Goal: Task Accomplishment & Management: Complete application form

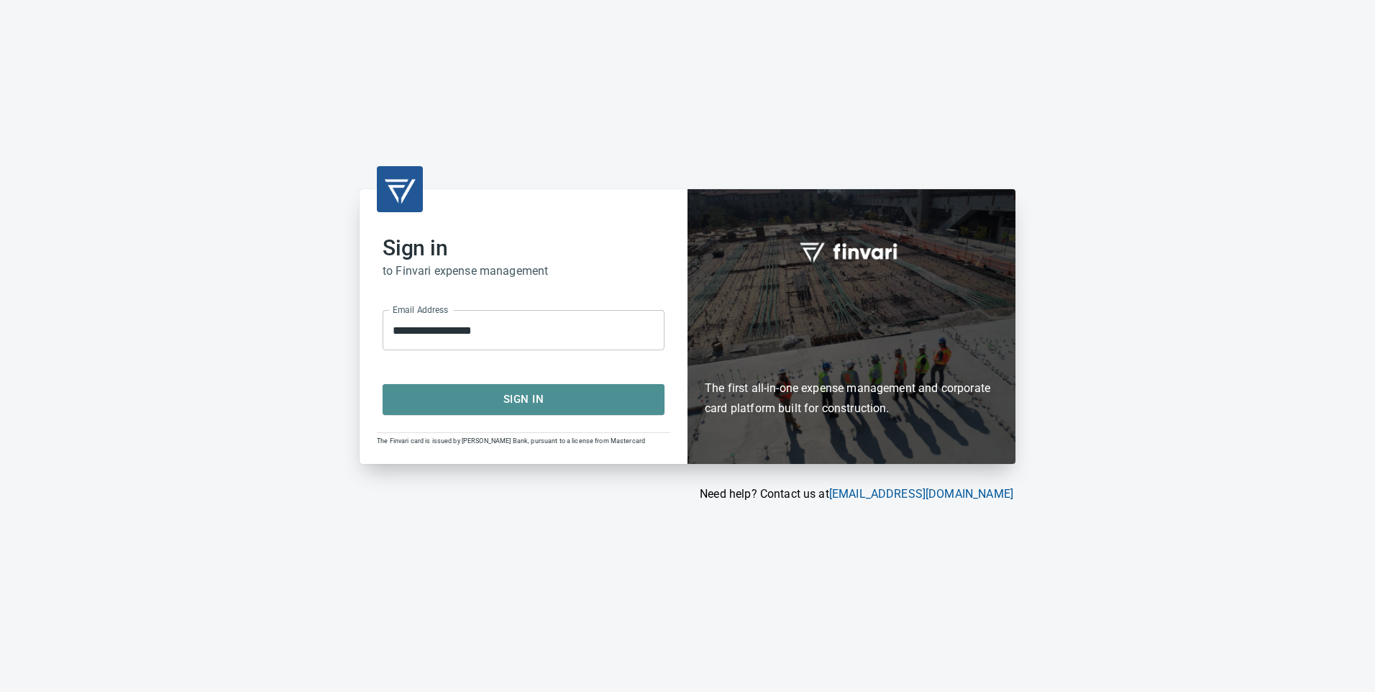
click at [557, 391] on span "Sign In" at bounding box center [523, 399] width 250 height 19
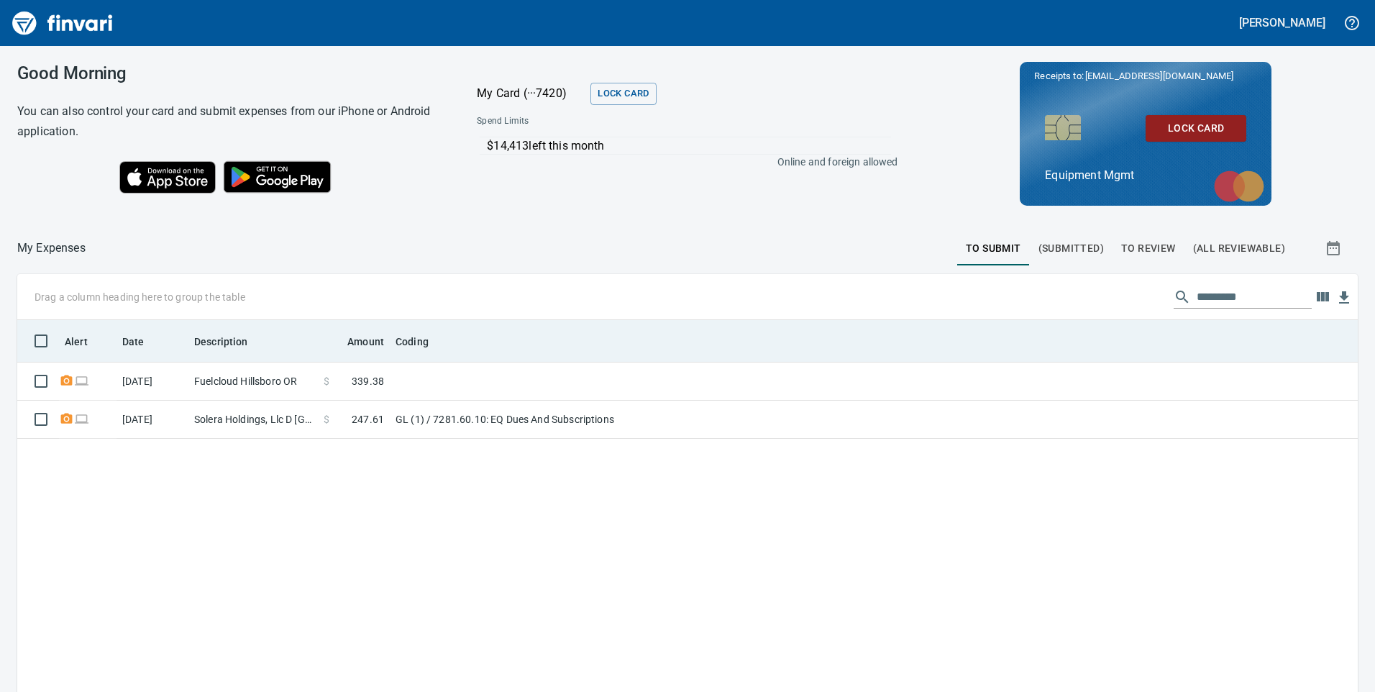
scroll to position [523, 1319]
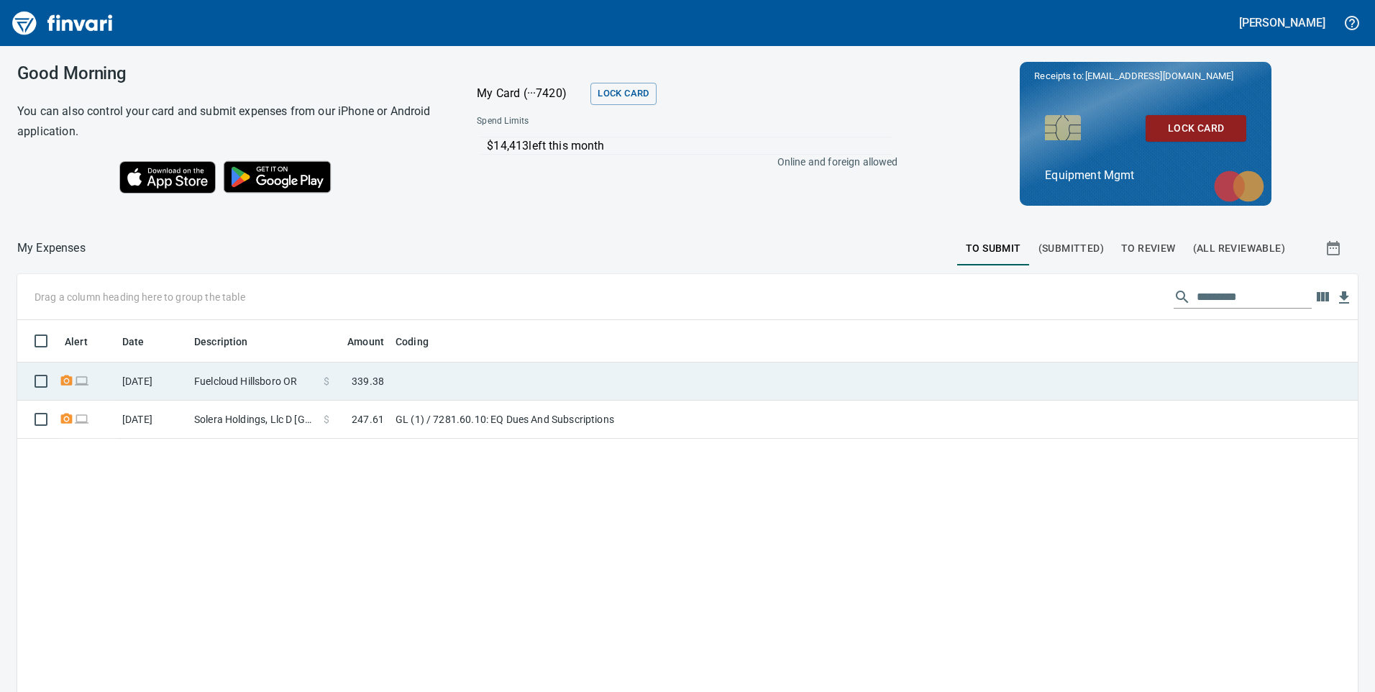
click at [433, 378] on td at bounding box center [570, 381] width 360 height 38
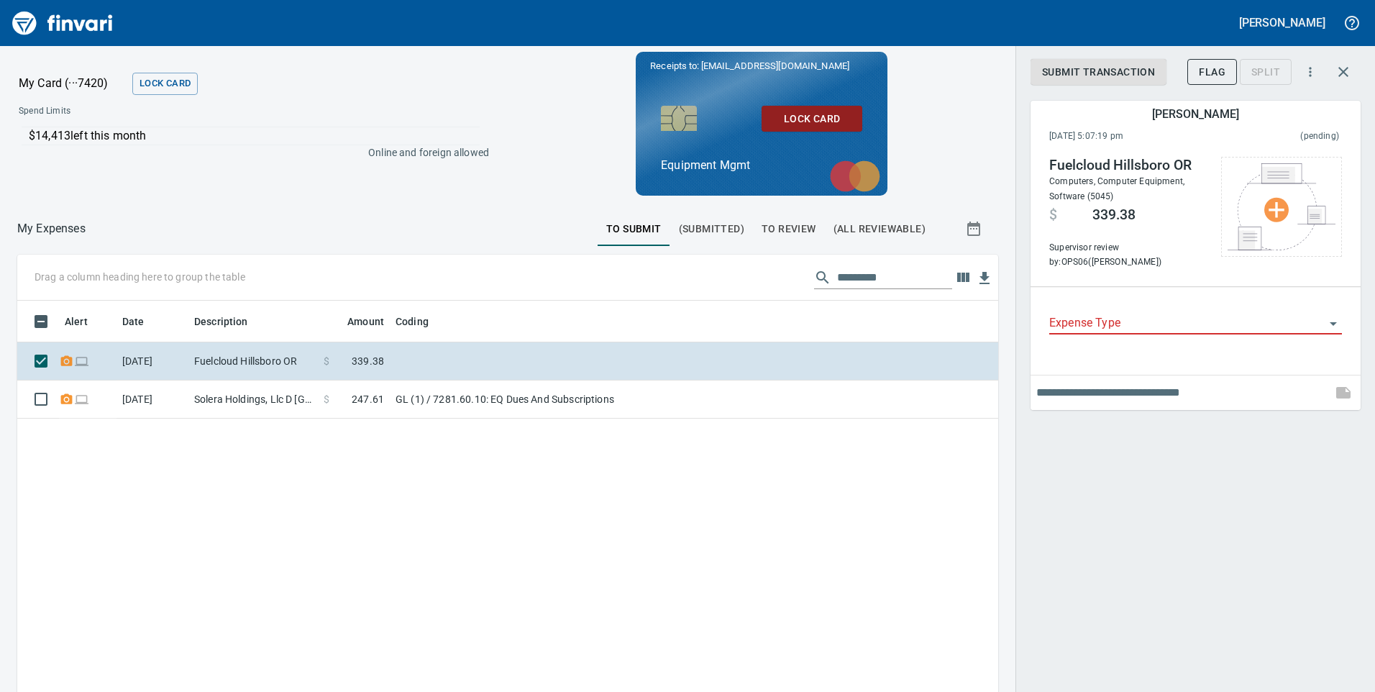
scroll to position [523, 959]
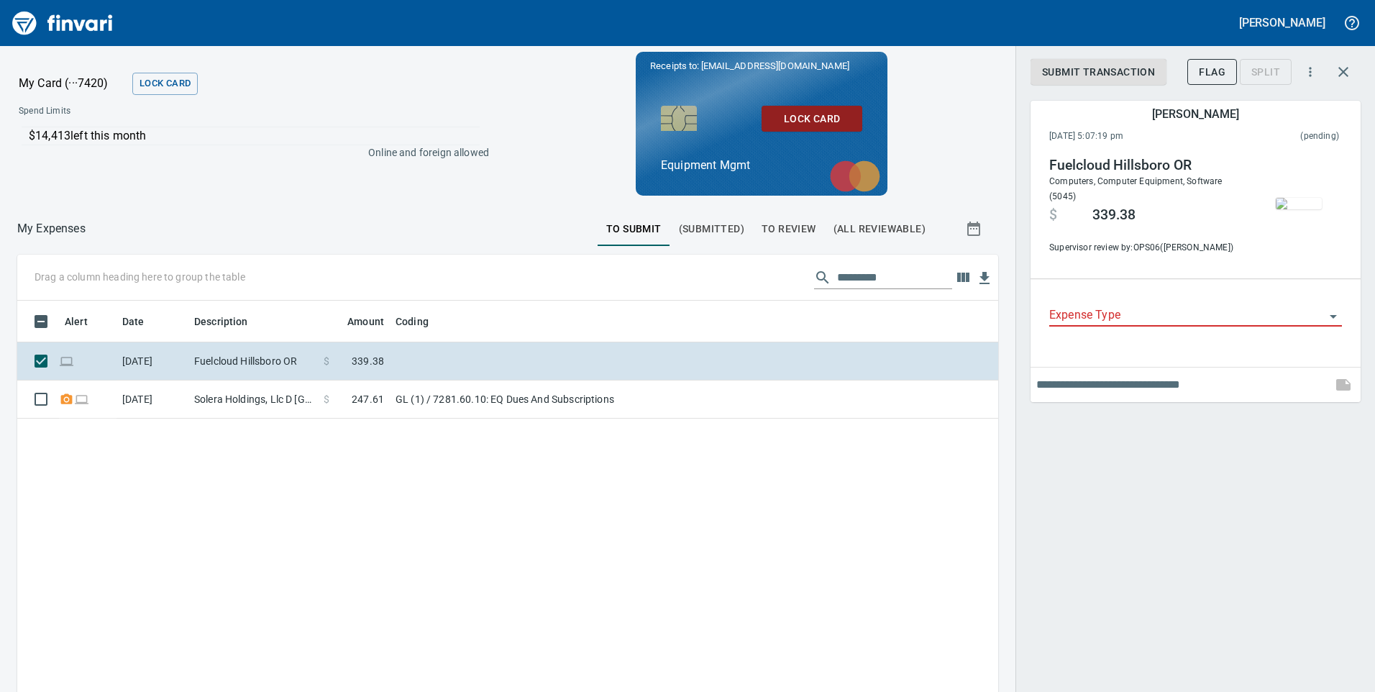
click at [1330, 318] on icon "Open" at bounding box center [1333, 316] width 17 height 17
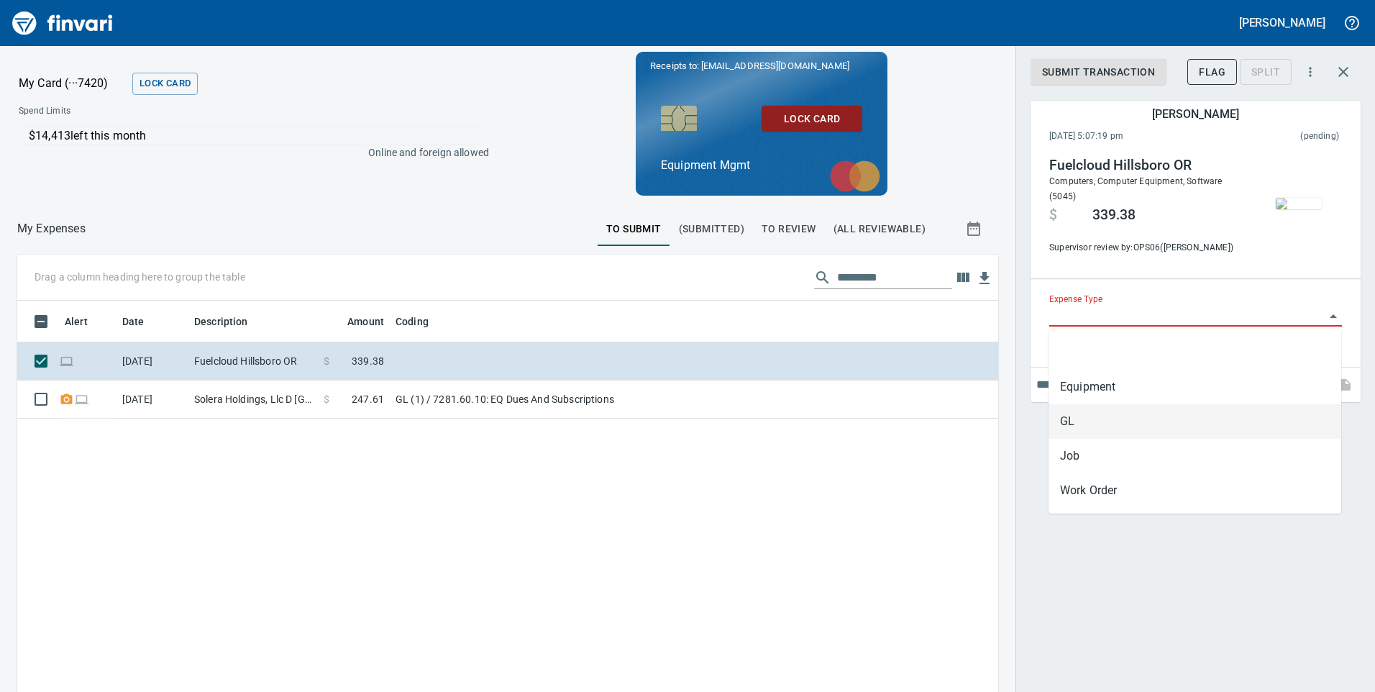
click at [1079, 415] on li "GL" at bounding box center [1194, 421] width 293 height 35
type input "**"
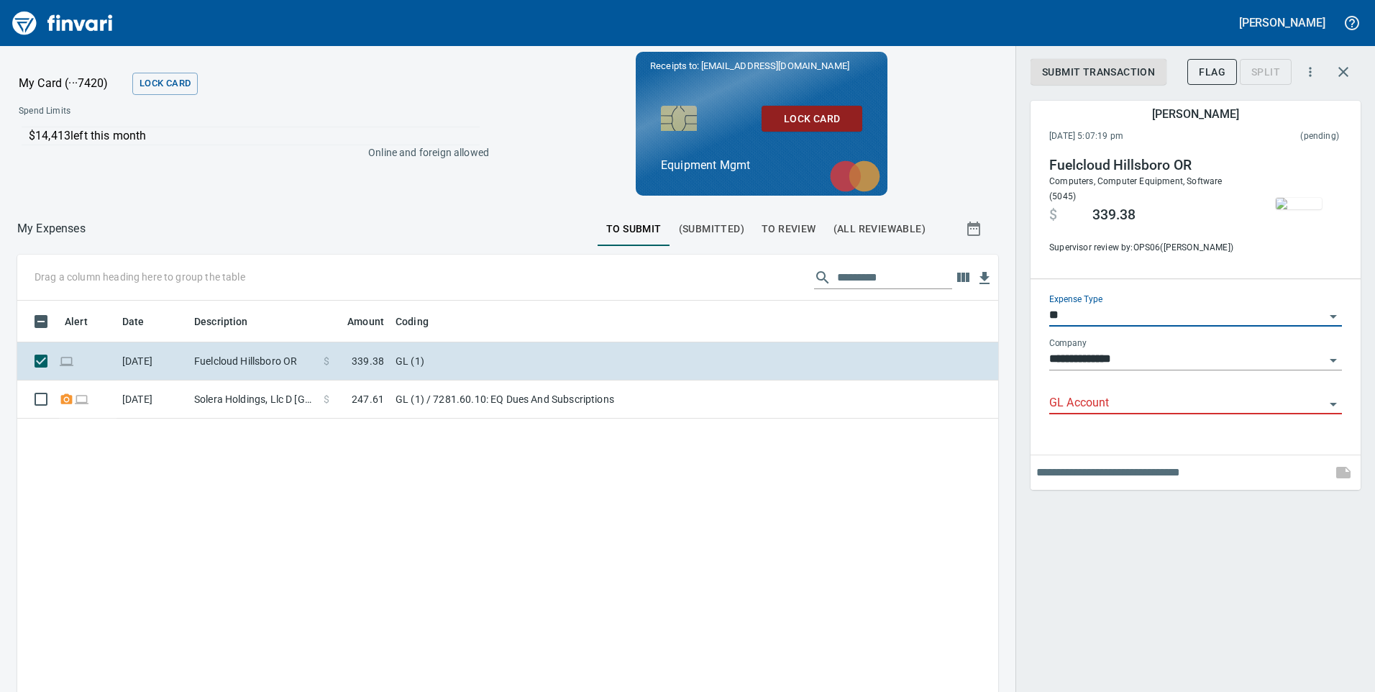
click at [1113, 393] on input "GL Account" at bounding box center [1186, 403] width 275 height 20
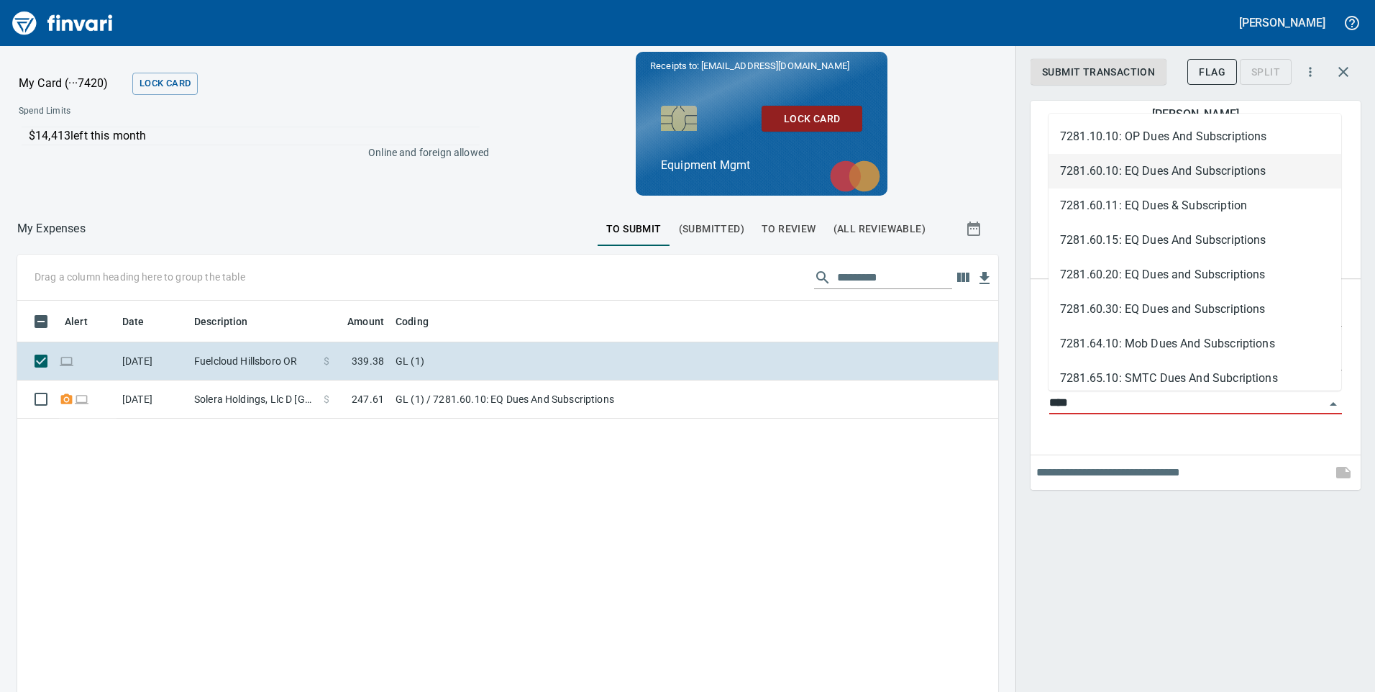
click at [1133, 175] on li "7281.60.10: EQ Dues And Subscriptions" at bounding box center [1194, 171] width 293 height 35
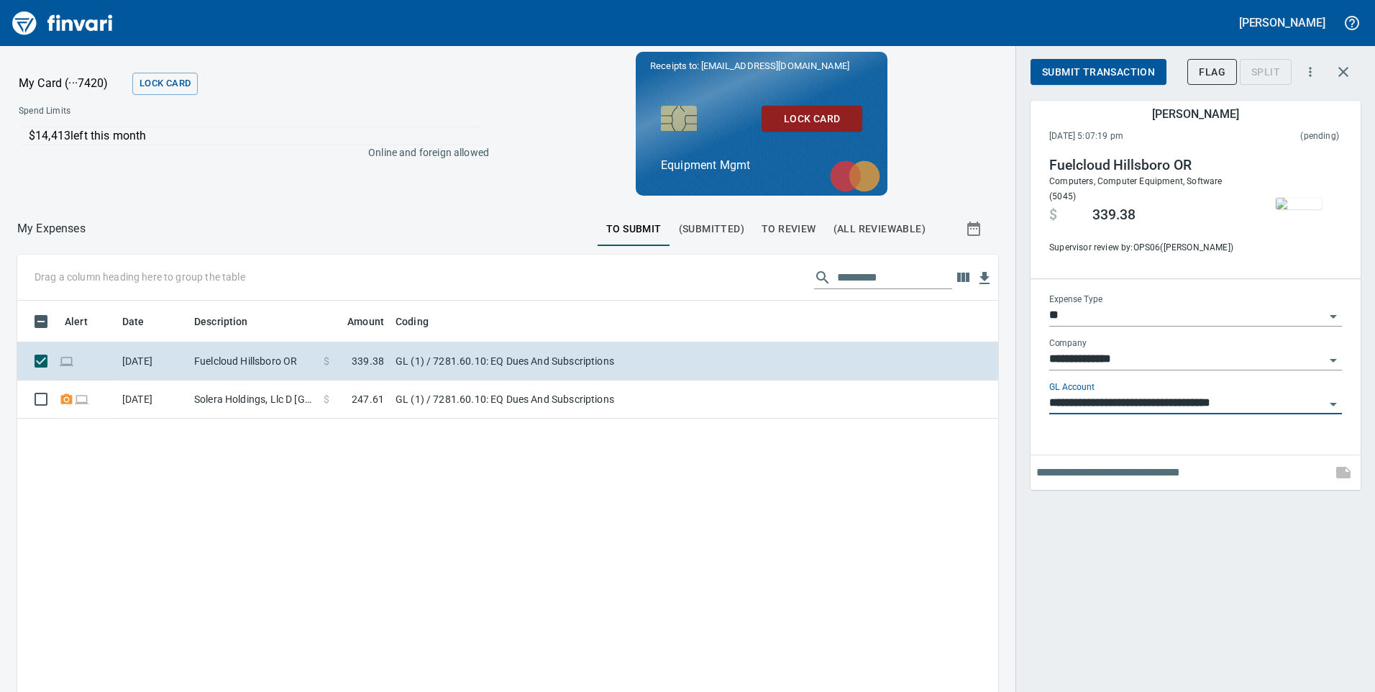
type input "**********"
click at [1115, 66] on span "Submit Transaction" at bounding box center [1098, 72] width 113 height 18
